Goal: Information Seeking & Learning: Learn about a topic

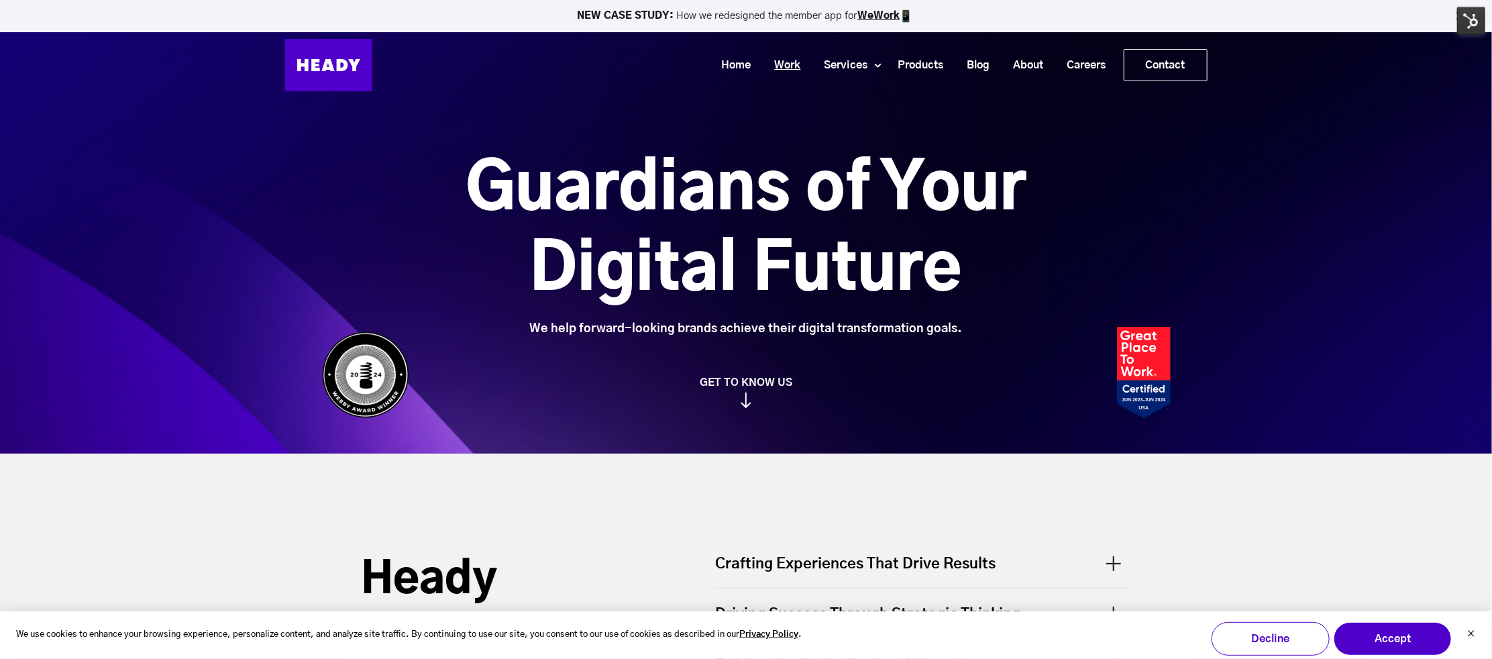
click at [789, 62] on link "Work" at bounding box center [783, 65] width 50 height 25
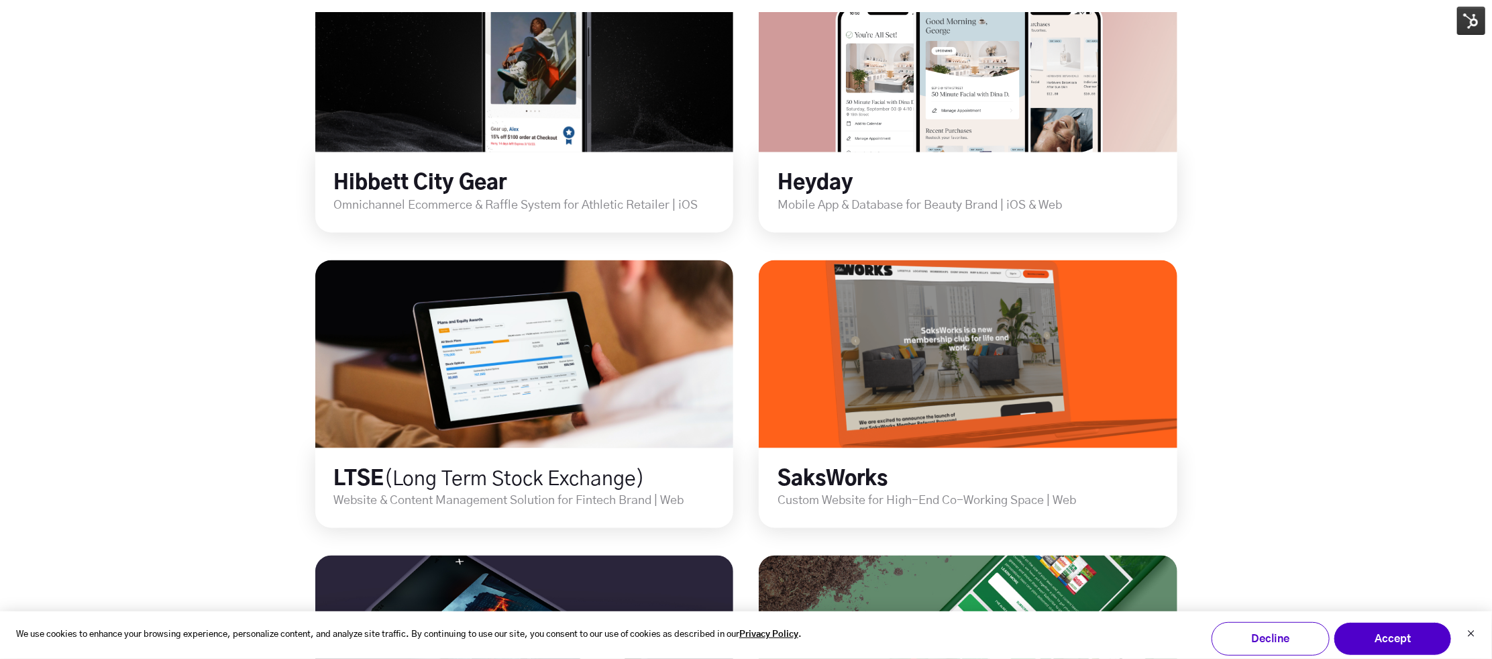
scroll to position [1118, 0]
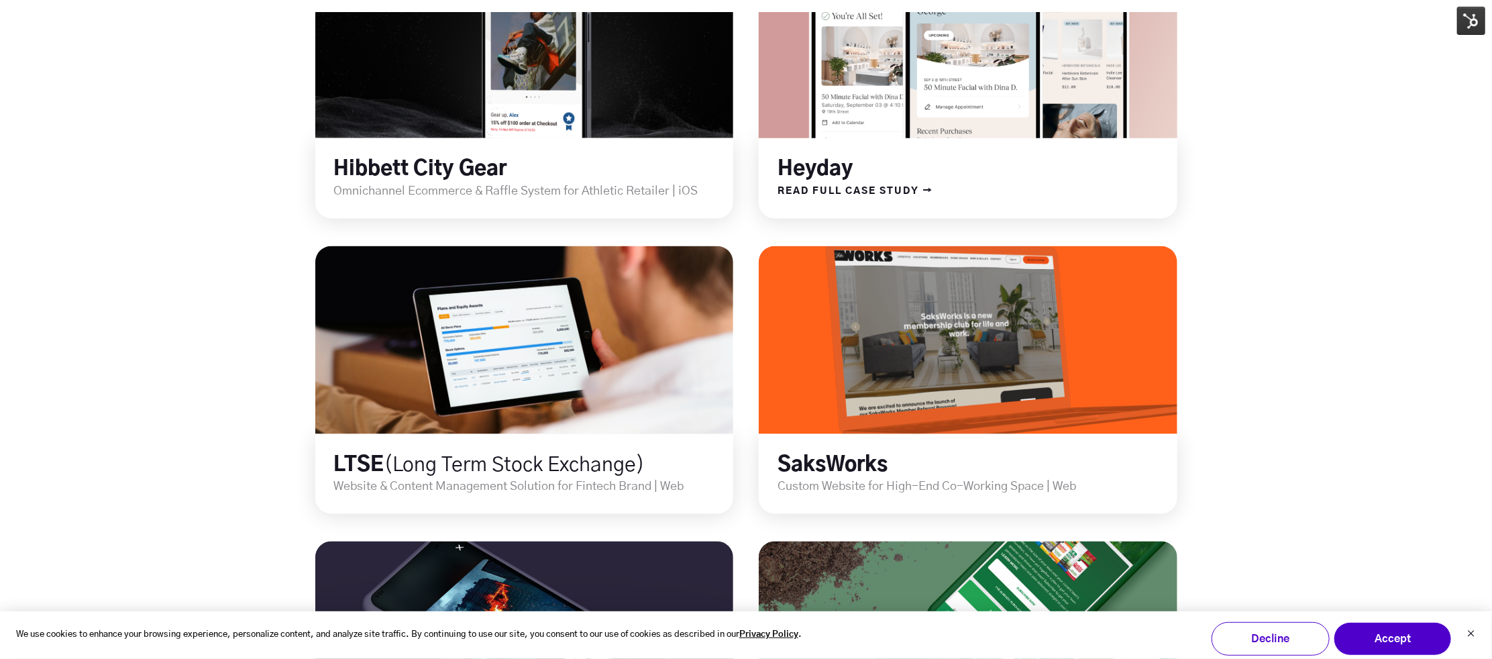
click at [923, 91] on link at bounding box center [968, 44] width 502 height 225
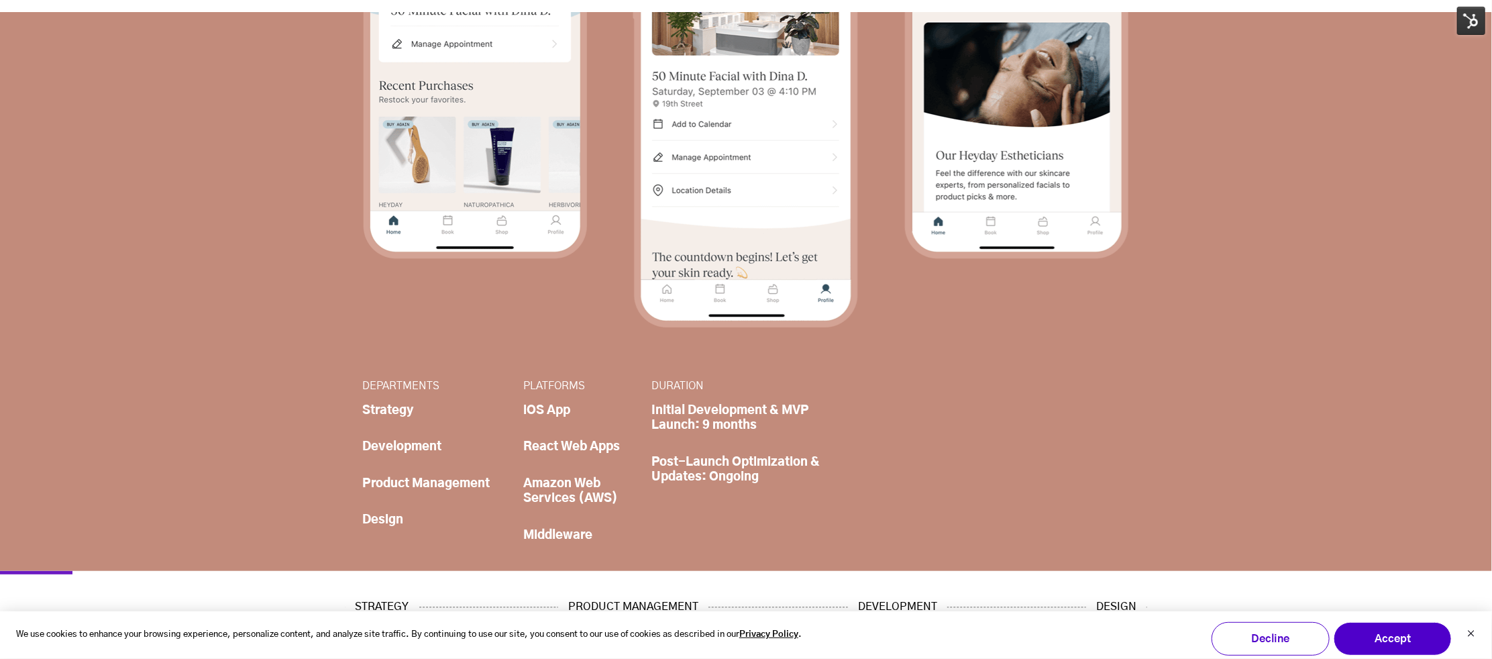
scroll to position [519, 0]
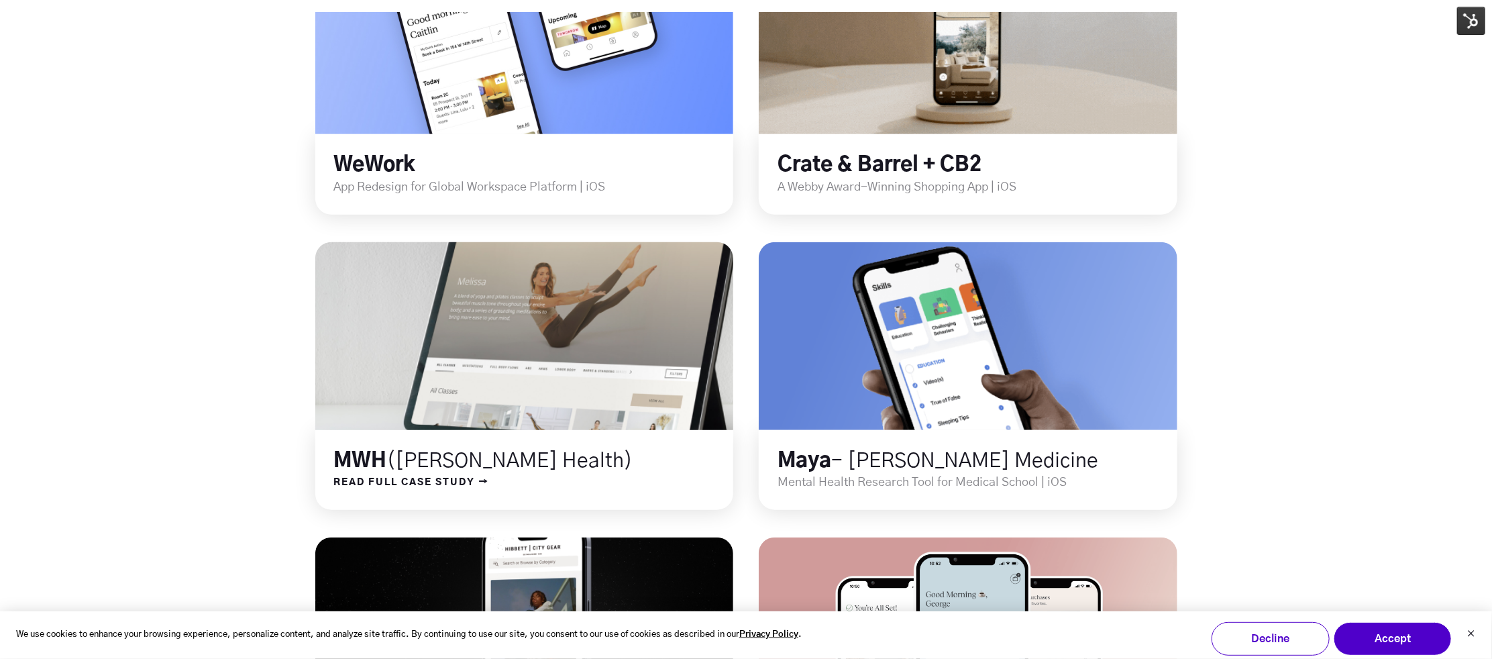
scroll to position [540, 0]
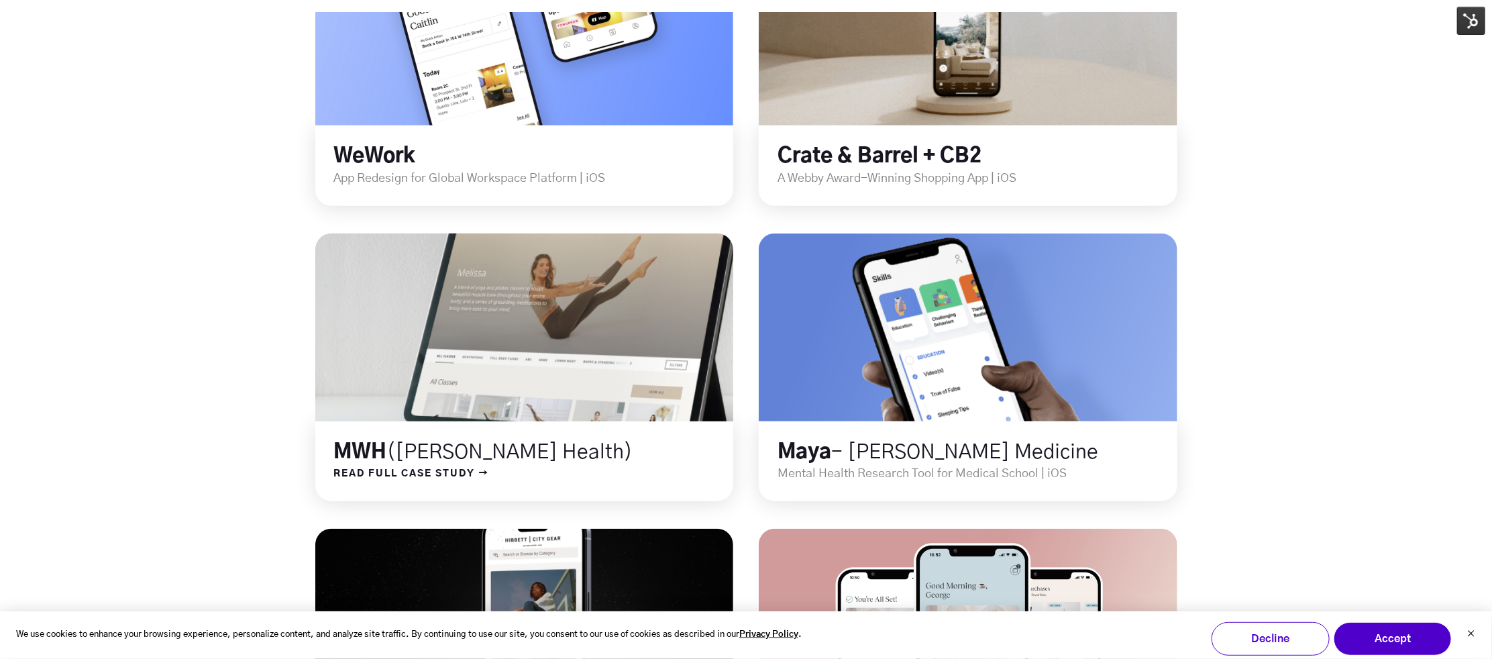
click at [553, 347] on link at bounding box center [524, 327] width 502 height 225
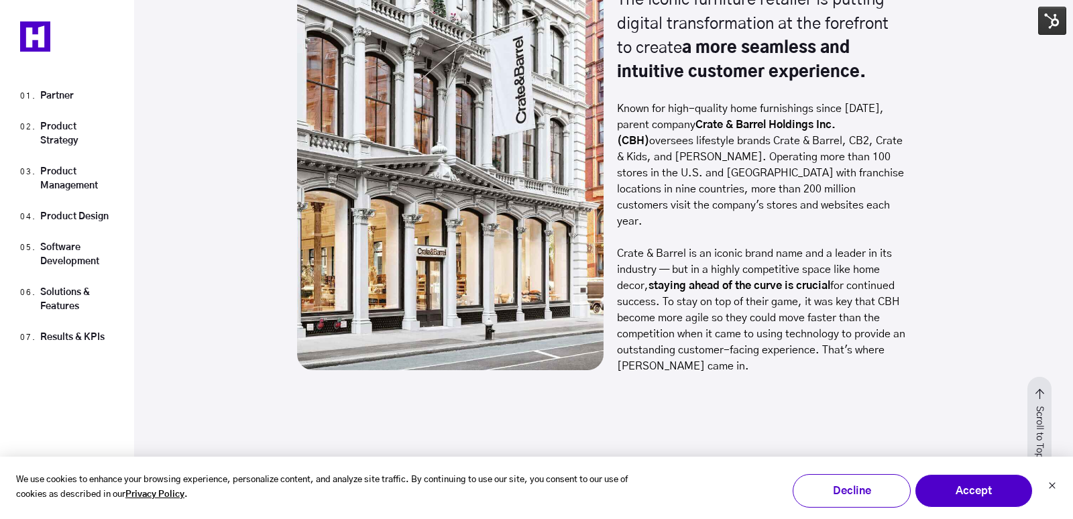
scroll to position [1291, 0]
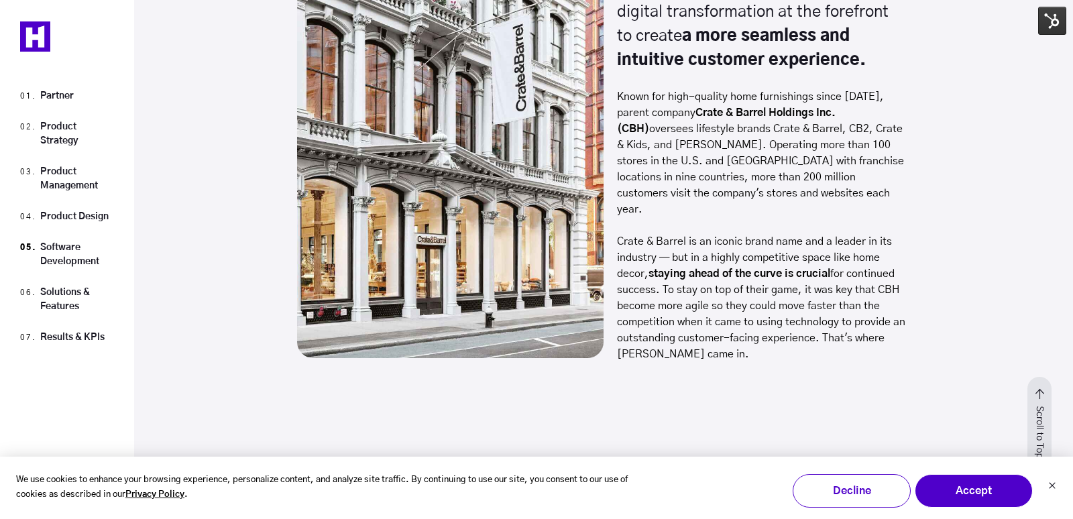
click at [66, 254] on li "Software Development" at bounding box center [67, 252] width 94 height 45
click at [62, 290] on link "Solutions & Features" at bounding box center [65, 299] width 50 height 23
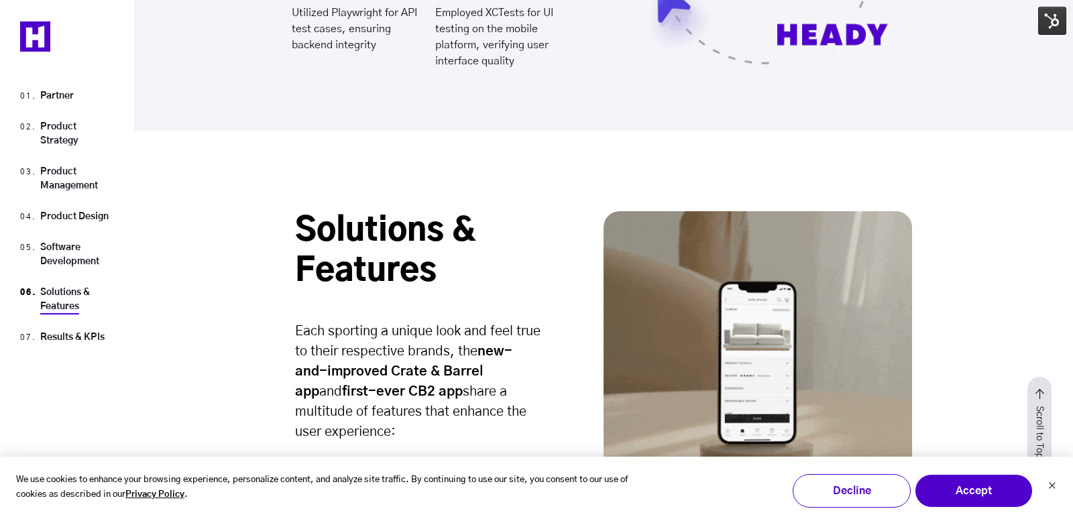
scroll to position [10160, 0]
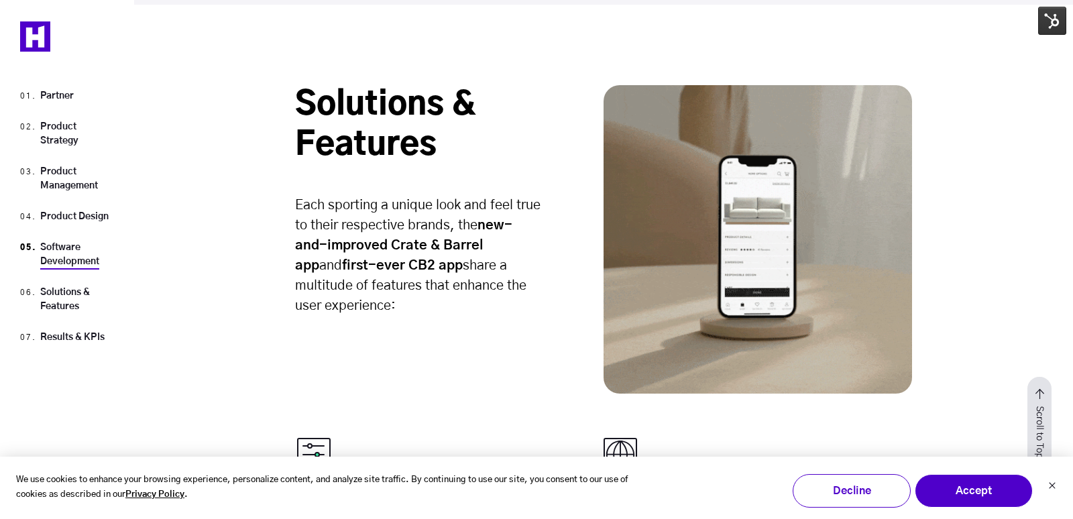
click at [64, 248] on link "Software Development" at bounding box center [69, 254] width 59 height 23
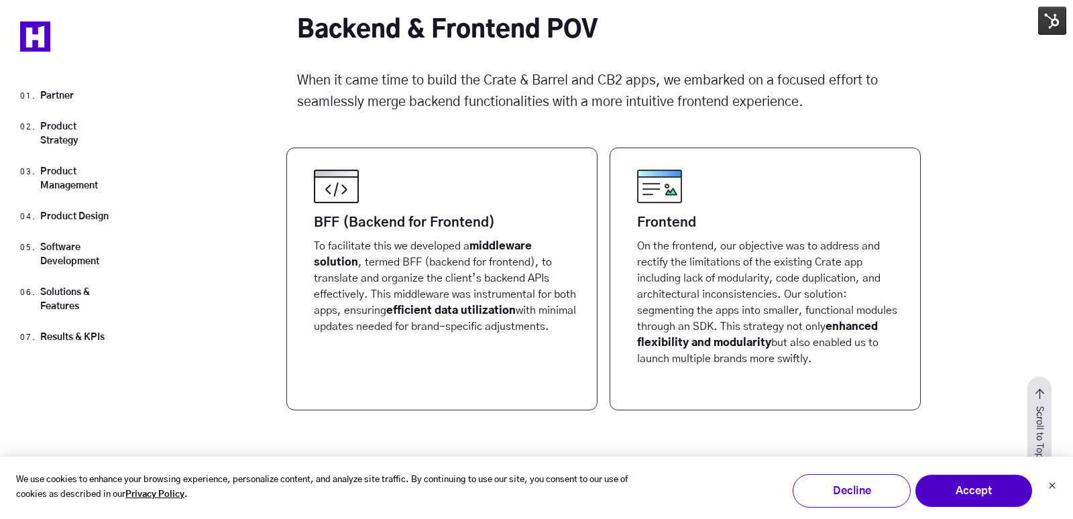
scroll to position [7196, 0]
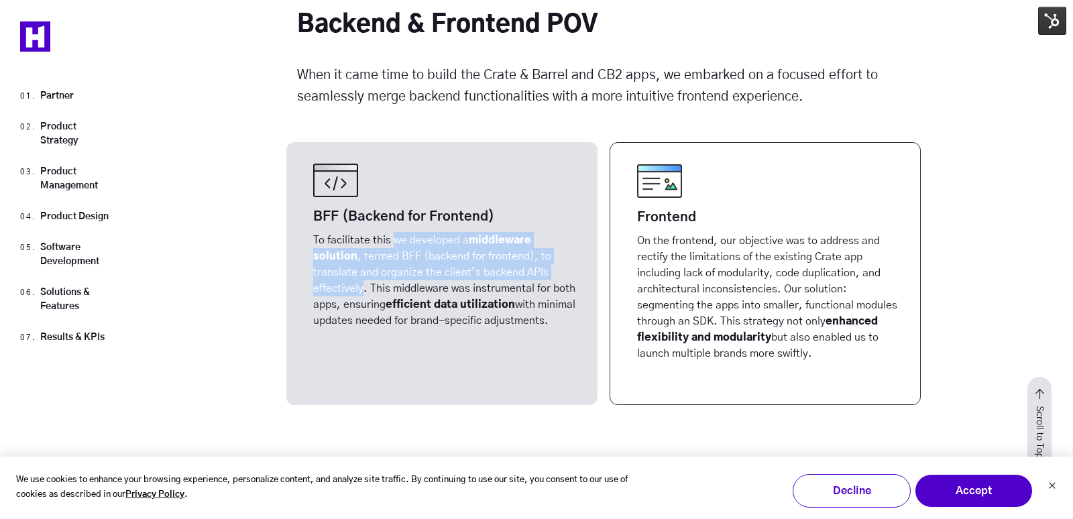
drag, startPoint x: 395, startPoint y: 232, endPoint x: 364, endPoint y: 283, distance: 59.9
click at [364, 283] on p "To facilitate this we developed a middleware solution , termed BFF (backend for…" at bounding box center [445, 291] width 264 height 118
copy p "we developed a middleware solution , termed BFF (backend for frontend), to tran…"
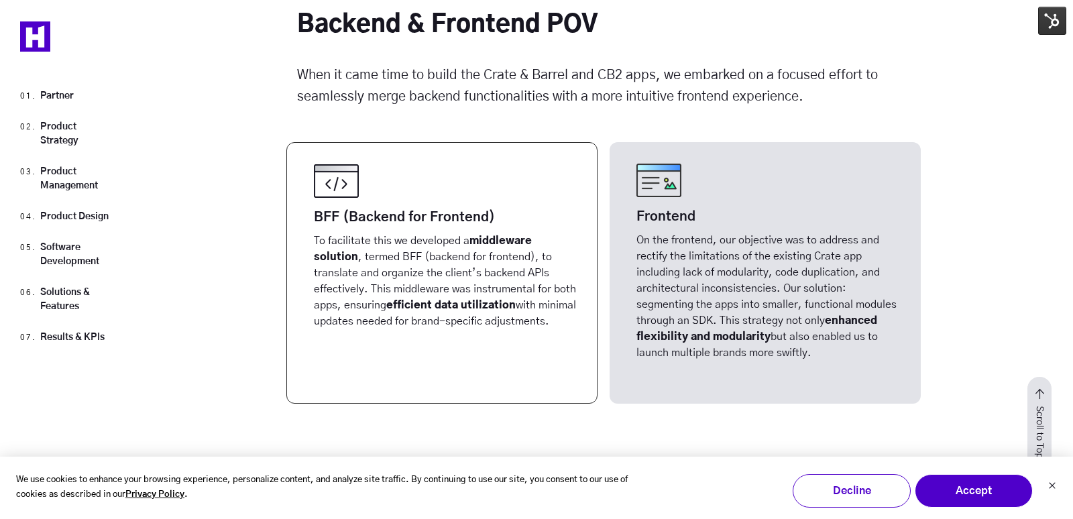
click at [577, 260] on p "On the frontend, our objective was to address and rectify the limitations of th…" at bounding box center [445, 292] width 263 height 118
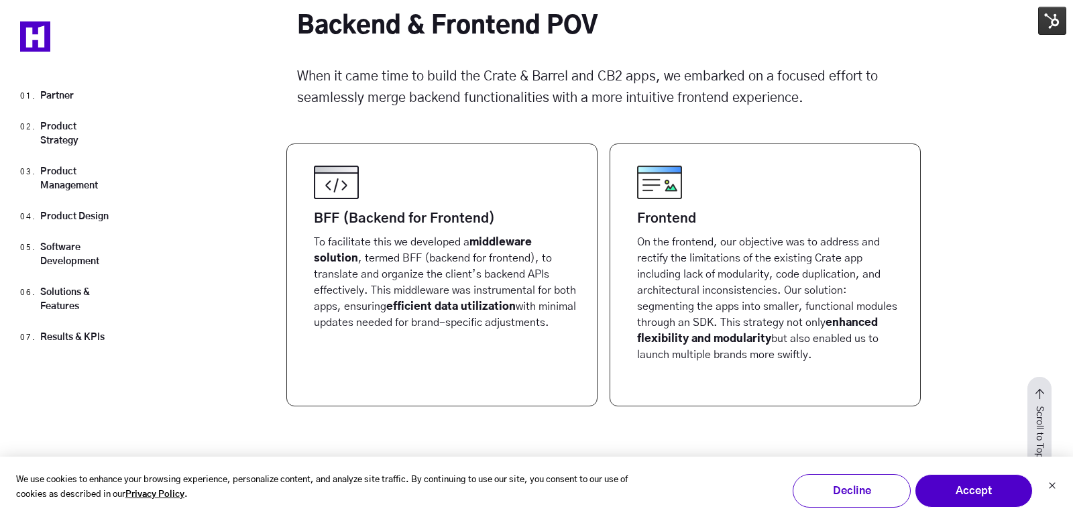
scroll to position [7193, 0]
click at [716, 100] on span "When it came time to build the Crate & Barrel and CB2 apps, we embarked on a fo…" at bounding box center [587, 88] width 581 height 35
